Goal: Transaction & Acquisition: Register for event/course

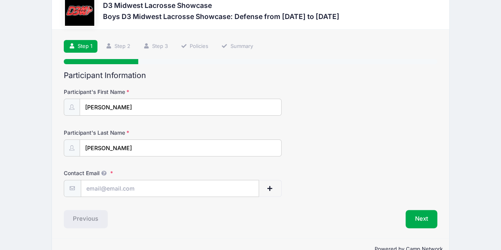
scroll to position [39, 0]
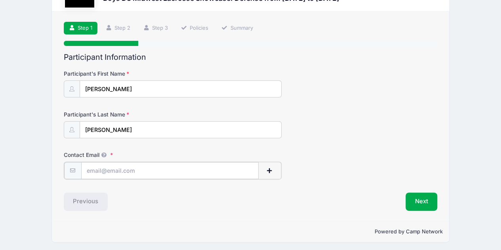
click at [154, 169] on input "Contact Email" at bounding box center [169, 170] width 177 height 17
type input "[EMAIL_ADDRESS][DOMAIN_NAME]"
click at [422, 199] on button "Next" at bounding box center [421, 201] width 32 height 18
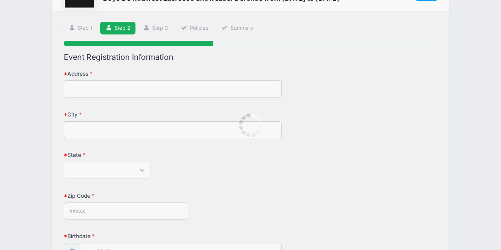
scroll to position [0, 0]
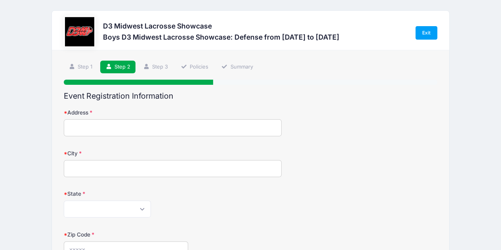
click at [165, 126] on input "Address" at bounding box center [173, 127] width 218 height 17
type input "47100 Maplebrook"
type input "Northville"
select select "MI"
type input "48168"
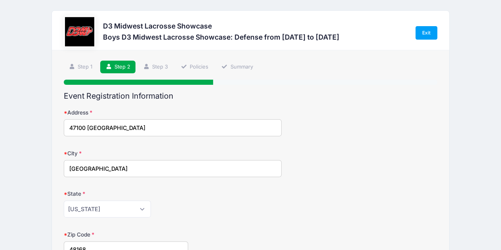
type input "(248) 308-6667"
type input "[PERSON_NAME]"
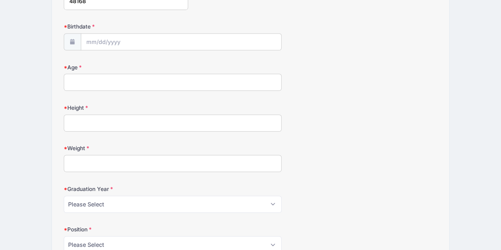
scroll to position [256, 0]
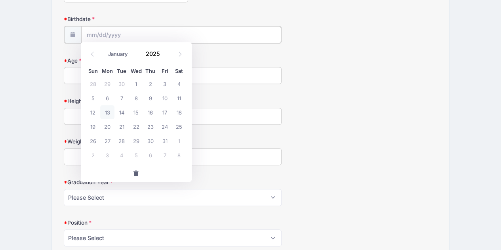
click at [152, 27] on input "Birthdate" at bounding box center [181, 34] width 200 height 17
click at [117, 30] on input "Birthdate" at bounding box center [181, 34] width 200 height 17
click at [116, 50] on select "January February March April May June July August September October November De…" at bounding box center [121, 54] width 35 height 10
select select "1"
click at [104, 49] on select "January February March April May June July August September October November De…" at bounding box center [121, 54] width 35 height 10
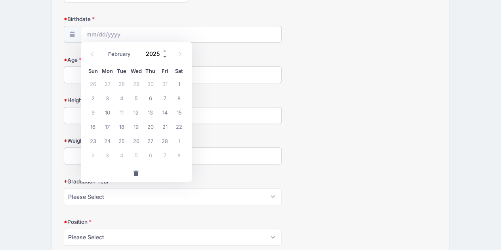
click at [165, 55] on span at bounding box center [165, 56] width 6 height 6
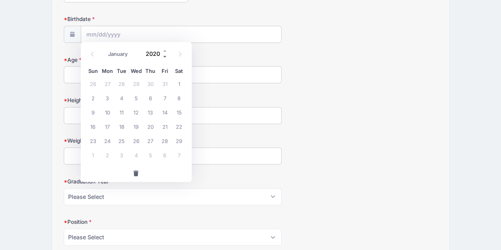
click at [165, 55] on span at bounding box center [165, 56] width 6 height 6
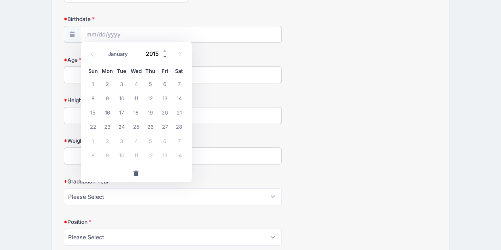
click at [165, 55] on span at bounding box center [165, 56] width 6 height 6
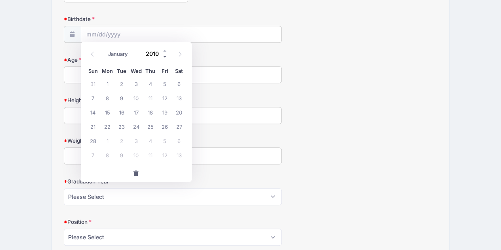
click at [165, 55] on span at bounding box center [165, 56] width 6 height 6
type input "2009"
click at [112, 126] on span "23" at bounding box center [107, 126] width 14 height 14
type input "02/23/2009"
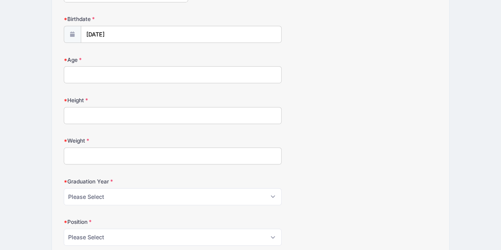
click at [117, 76] on input "Age" at bounding box center [173, 74] width 218 height 17
type input "16"
click at [113, 118] on input "Height" at bounding box center [173, 115] width 218 height 17
type input "5'10""
type input "140"
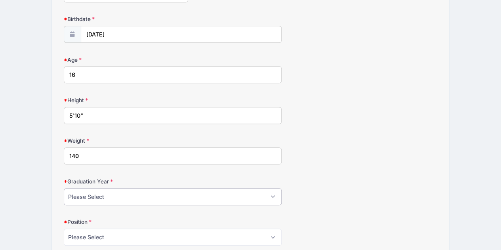
click at [157, 192] on select "Please Select 2024 2025 2026 2027 2028" at bounding box center [173, 196] width 218 height 17
select select "2027"
click at [64, 188] on select "Please Select 2024 2025 2026 2027 2028" at bounding box center [173, 196] width 218 height 17
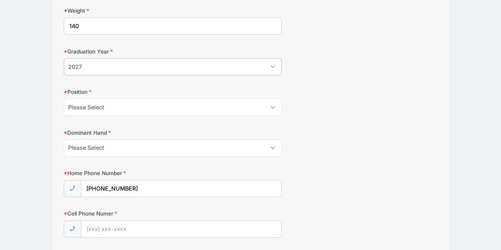
scroll to position [389, 0]
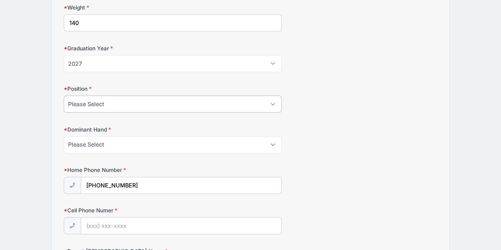
click at [214, 99] on select "Please Select Attack Midfield Defense GoalieAttack Midfield Defense Goalie LSM …" at bounding box center [173, 103] width 218 height 17
select select "Defense"
click at [64, 95] on select "Please Select Attack Midfield Defense GoalieAttack Midfield Defense Goalie LSM …" at bounding box center [173, 103] width 218 height 17
click at [169, 139] on select "Please Select Right Left" at bounding box center [173, 144] width 218 height 17
select select "Left"
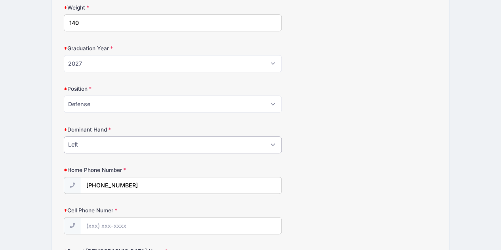
click at [64, 136] on select "Please Select Right Left" at bounding box center [173, 144] width 218 height 17
click at [241, 224] on input "Cell Phone Numer" at bounding box center [181, 225] width 200 height 17
type input "(248) 231-1557"
type input "tammyarakelian@gmail.com"
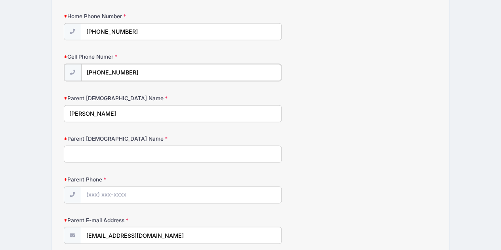
scroll to position [559, 0]
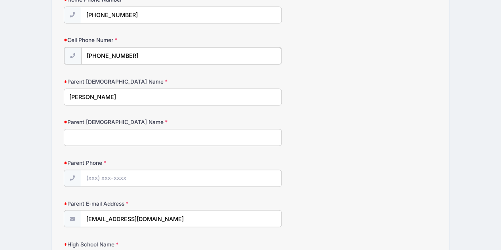
click at [122, 48] on input "(248) 231-1557" at bounding box center [181, 55] width 200 height 17
type input "(248) 308-6667"
click at [100, 136] on input "Parent 2 Name" at bounding box center [173, 136] width 218 height 17
click at [85, 96] on input "[PERSON_NAME]" at bounding box center [173, 95] width 218 height 17
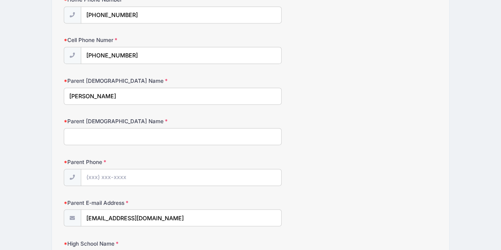
type input "Tammy Arakelian"
click at [97, 133] on input "Parent 2 Name" at bounding box center [173, 136] width 218 height 17
type input "Phillip Arakelian"
type input "(248) 231-1557"
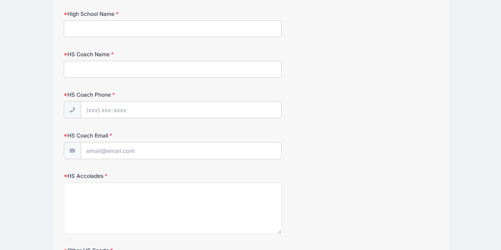
scroll to position [788, 0]
click at [224, 25] on input "High School Name" at bounding box center [173, 29] width 218 height 17
type input "Northville High School"
type input "C"
type input "Jose Gomez"
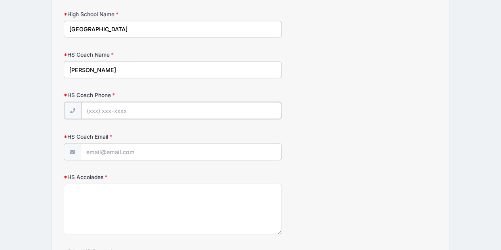
paste input "(734) 223-2618"
type input "(734) 223-2618"
click at [122, 147] on input "HS Coach Email" at bounding box center [181, 151] width 200 height 17
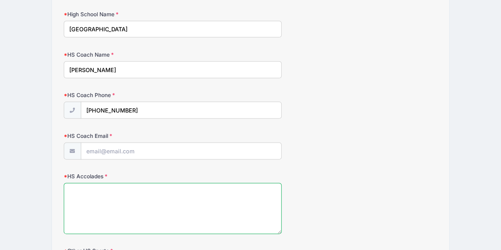
click at [206, 191] on textarea "HS Accolades" at bounding box center [173, 208] width 218 height 51
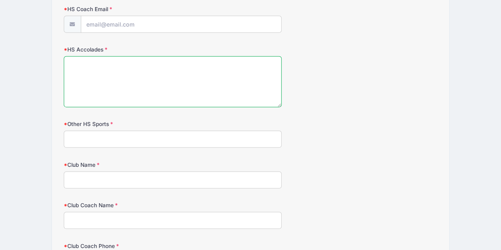
scroll to position [932, 0]
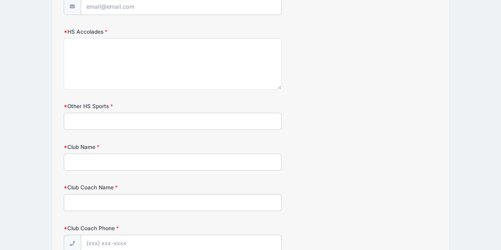
click at [224, 114] on input "Other HS Sports" at bounding box center [173, 121] width 218 height 17
type input "Cross Country"
type input "TRUE Detroit"
type input "Ken Hill"
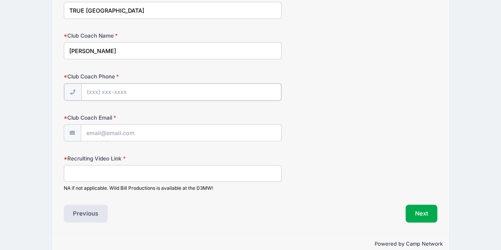
click at [104, 84] on input "Club Coach Phone" at bounding box center [181, 92] width 200 height 17
type input "(516) 477-9384"
click at [183, 124] on input "Club Coach Email" at bounding box center [181, 132] width 200 height 17
paste input "khill952@my.madonna.edu"
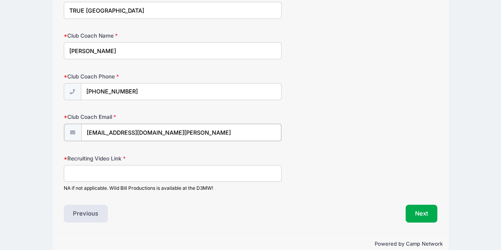
type input "khill952@my.madonna.edu"
click at [141, 169] on input "Recruiting Video Link" at bounding box center [173, 172] width 218 height 17
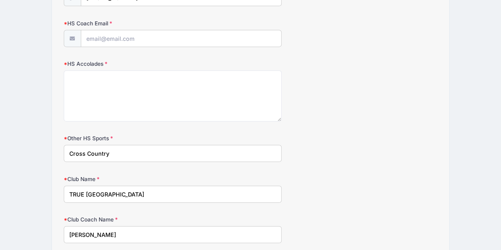
scroll to position [904, 0]
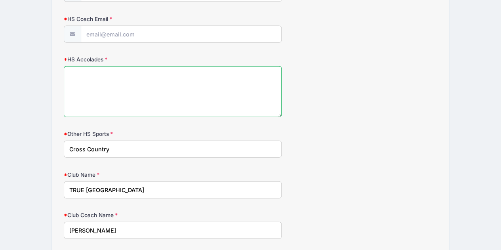
click at [181, 88] on textarea "HS Accolades" at bounding box center [173, 91] width 218 height 51
type textarea "T"
type textarea "J"
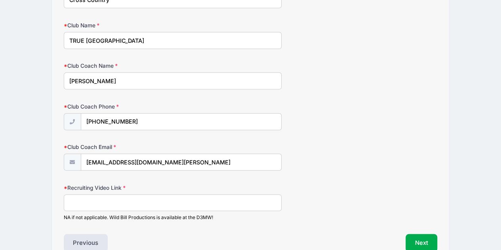
scroll to position [1089, 0]
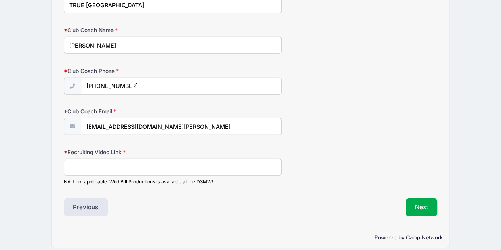
type textarea "MVP for Defense in spring of 2025. He never let us get down, and if he joined t…"
click at [169, 163] on input "Recruiting Video Link" at bounding box center [173, 167] width 218 height 17
paste input "https://imlca.sportsrecruits.com/athlete/grayson_arakelian"
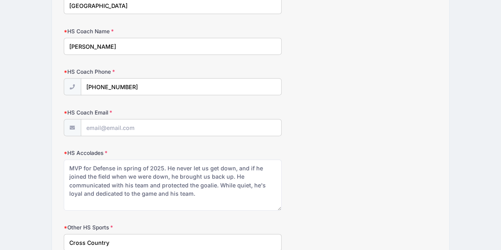
scroll to position [808, 0]
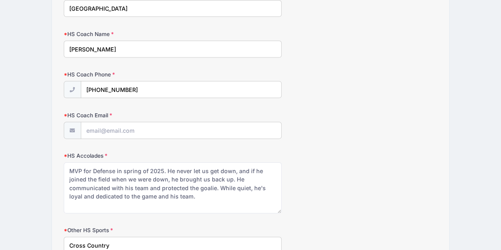
type input "https://imlca.sportsrecruits.com/athlete/grayson_arakelian"
click at [236, 129] on input "HS Coach Email" at bounding box center [181, 130] width 200 height 17
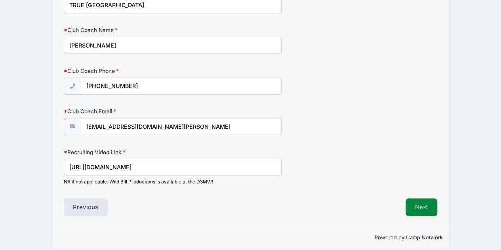
type input "123@123.com"
click at [424, 198] on button "Next" at bounding box center [421, 207] width 32 height 18
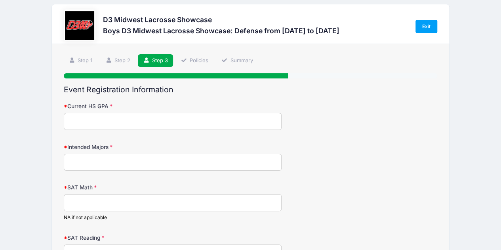
scroll to position [0, 0]
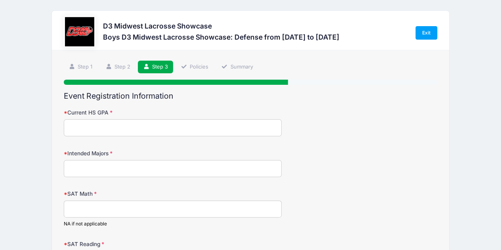
click at [216, 128] on input "Current HS GPA" at bounding box center [173, 127] width 218 height 17
type input "3.2"
click at [161, 169] on input "Intended Majors" at bounding box center [173, 168] width 218 height 17
type input "Business, Environmental Science"
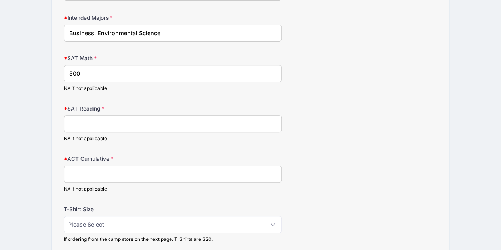
scroll to position [136, 0]
type input "500"
click at [228, 124] on input "SAT Reading" at bounding box center [173, 122] width 218 height 17
type input "540"
click at [199, 171] on input "ACT Cumulative" at bounding box center [173, 173] width 218 height 17
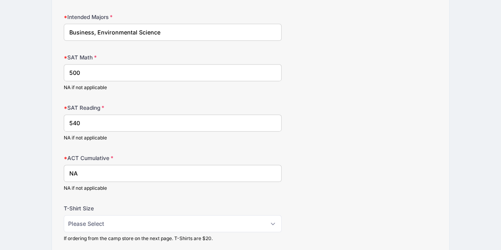
type input "NA"
click at [218, 220] on select "Please Select Adult Small Adult Medium Adult Large Adult XL" at bounding box center [173, 223] width 218 height 17
select select "Adult Large"
click at [64, 215] on select "Please Select Adult Small Adult Medium Adult Large Adult XL" at bounding box center [173, 223] width 218 height 17
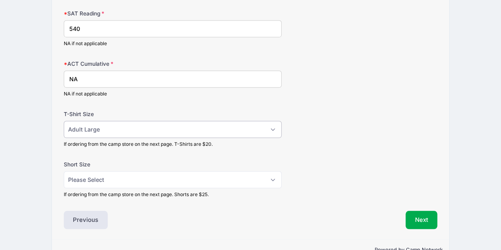
scroll to position [249, 0]
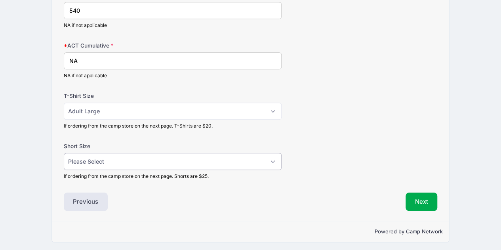
click at [249, 160] on select "Please Select Adult Small Adult Medium Adult Large Adult XL" at bounding box center [173, 161] width 218 height 17
select select "Adult Medium"
click at [64, 153] on select "Please Select Adult Small Adult Medium Adult Large Adult XL" at bounding box center [173, 161] width 218 height 17
click at [424, 193] on button "Next" at bounding box center [421, 201] width 32 height 18
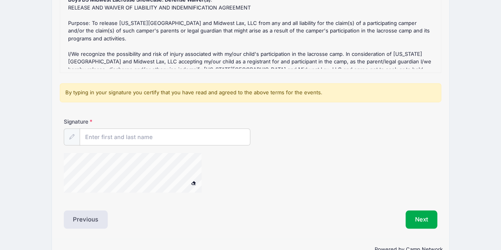
scroll to position [158, 0]
click at [133, 138] on input "Signature" at bounding box center [165, 136] width 170 height 17
type input "Tammy Arakelian"
click at [418, 216] on button "Next" at bounding box center [421, 219] width 32 height 18
click at [191, 179] on div at bounding box center [143, 173] width 158 height 42
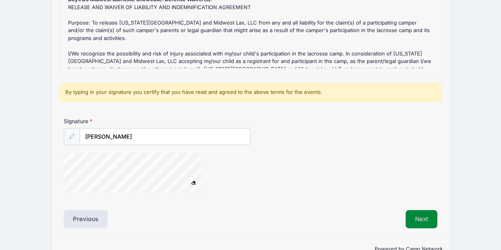
click at [427, 210] on button "Next" at bounding box center [421, 219] width 32 height 18
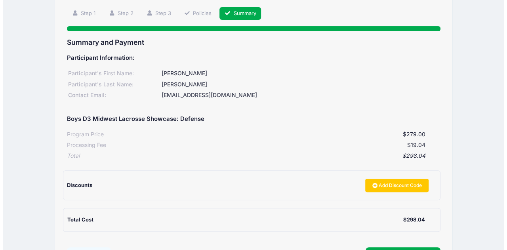
scroll to position [54, 0]
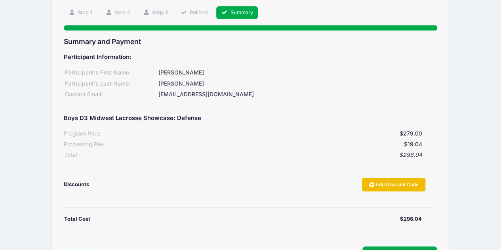
click at [390, 186] on link "Add Discount Code" at bounding box center [393, 184] width 63 height 13
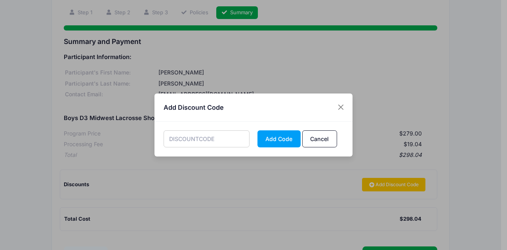
click at [216, 145] on input "text" at bounding box center [206, 138] width 86 height 17
type input "discount10"
click at [280, 143] on button "Add Code" at bounding box center [278, 138] width 43 height 17
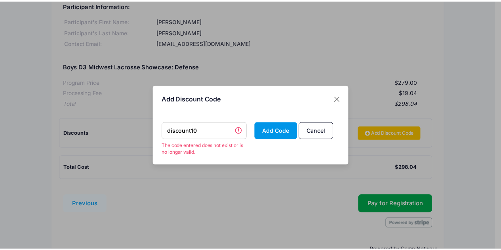
scroll to position [125, 0]
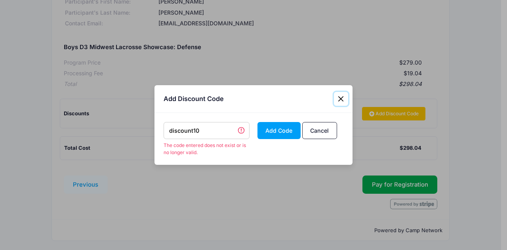
click at [339, 97] on button "Close" at bounding box center [341, 99] width 14 height 14
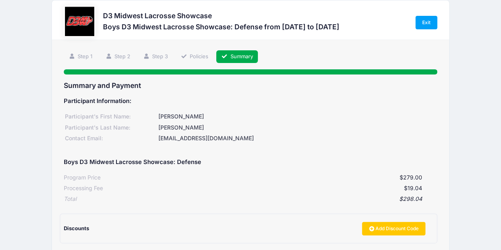
scroll to position [0, 0]
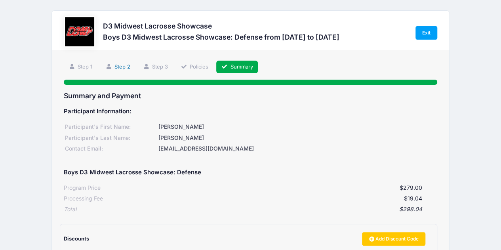
click at [121, 68] on link "Step 2" at bounding box center [117, 67] width 35 height 13
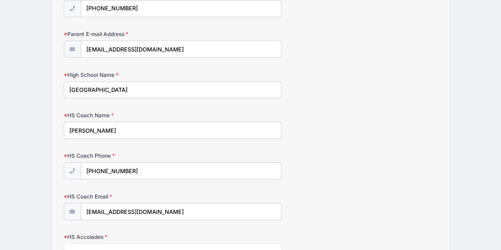
scroll to position [726, 0]
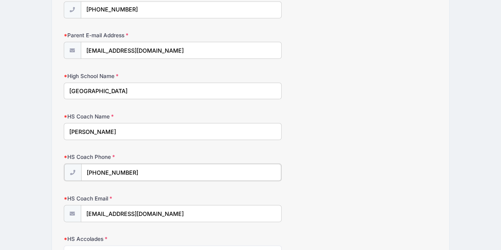
click at [122, 163] on input "(734) 223-2618" at bounding box center [181, 171] width 200 height 17
type input "(518) 760-5072"
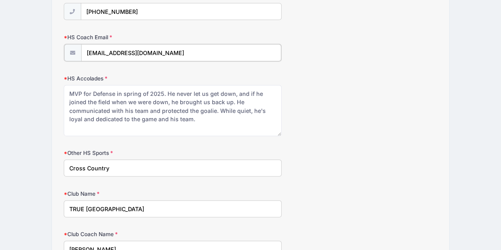
scroll to position [887, 0]
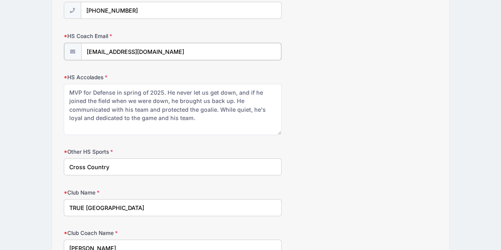
type input "17gomej@gmail.com"
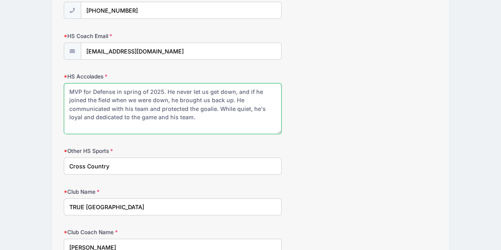
click at [184, 111] on textarea "MVP for Defense in spring of 2025. He never let us get down, and if he joined t…" at bounding box center [173, 108] width 218 height 51
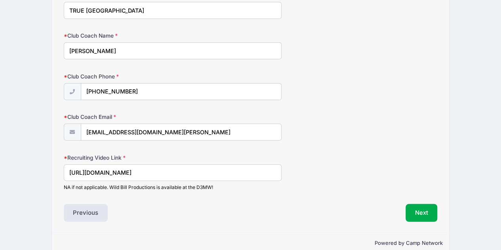
scroll to position [1089, 0]
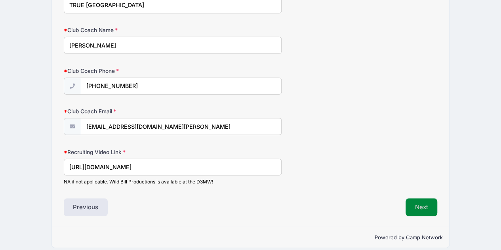
click at [422, 201] on button "Next" at bounding box center [421, 207] width 32 height 18
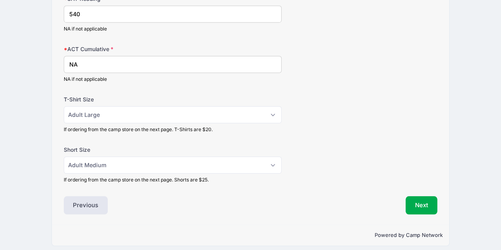
scroll to position [249, 0]
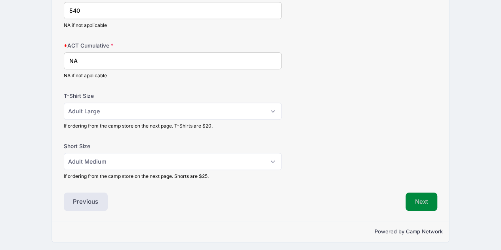
click at [413, 198] on button "Next" at bounding box center [421, 201] width 32 height 18
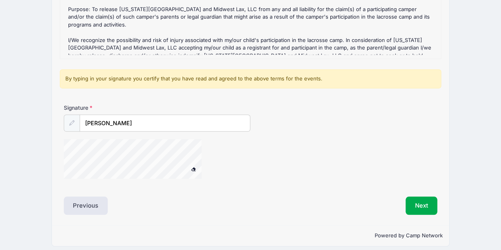
scroll to position [177, 0]
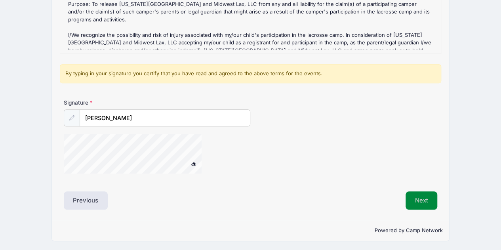
click at [420, 197] on button "Next" at bounding box center [421, 200] width 32 height 18
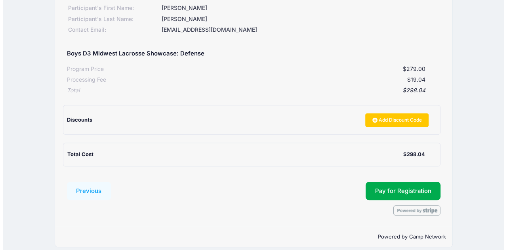
scroll to position [125, 0]
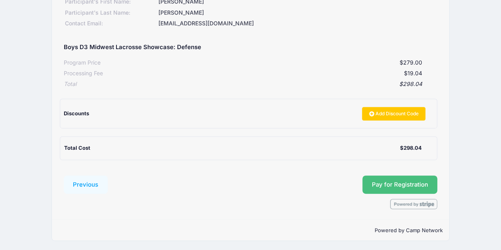
click at [389, 186] on button "Pay for Registration" at bounding box center [399, 184] width 75 height 18
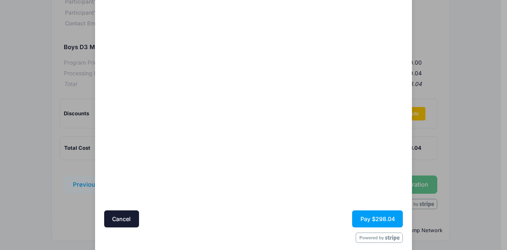
scroll to position [67, 0]
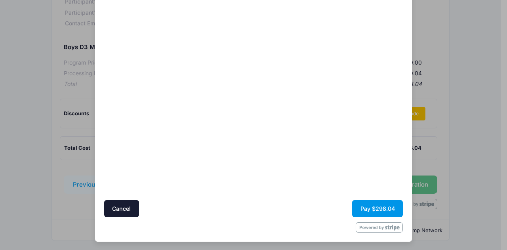
click at [362, 207] on button "Pay $298.04" at bounding box center [377, 208] width 51 height 17
